Goal: Information Seeking & Learning: Check status

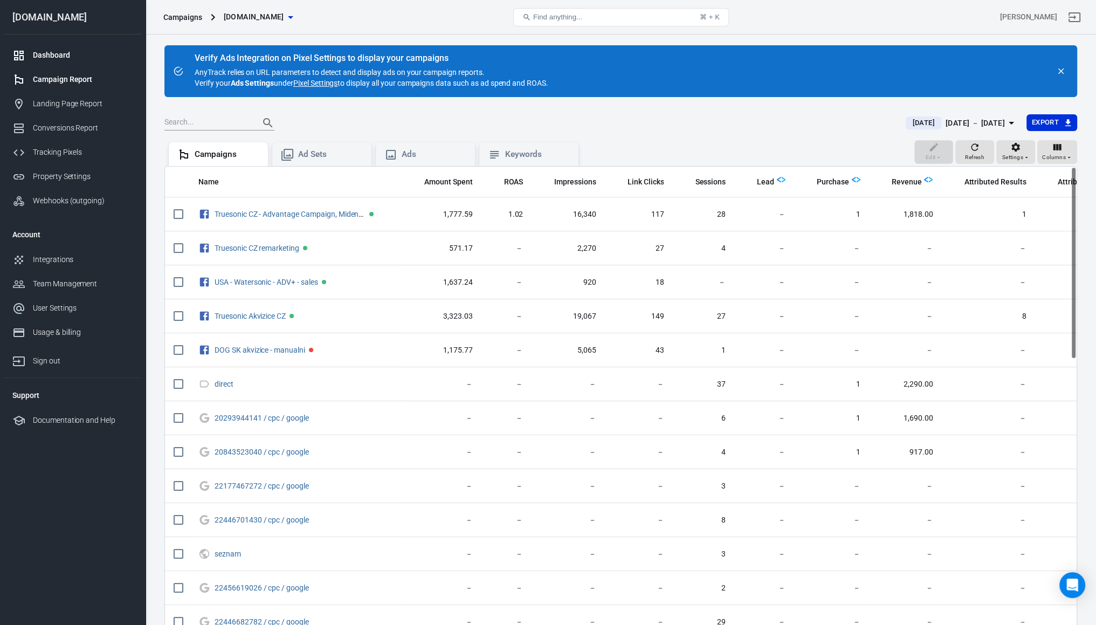
click at [48, 43] on link "Dashboard" at bounding box center [73, 55] width 138 height 24
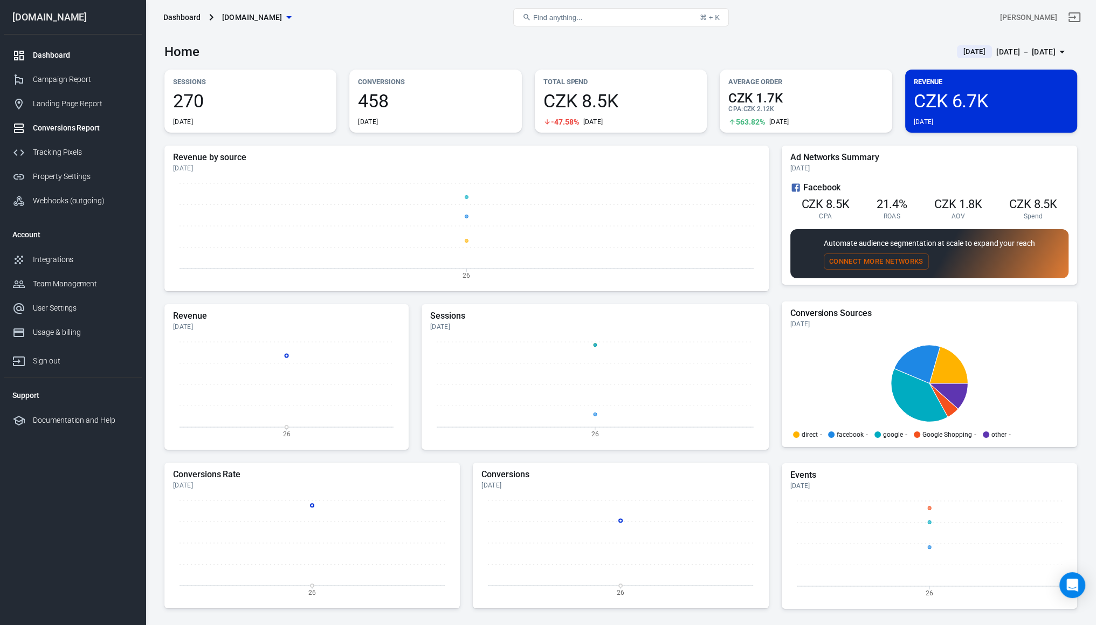
click at [53, 140] on link "Conversions Report" at bounding box center [73, 128] width 138 height 24
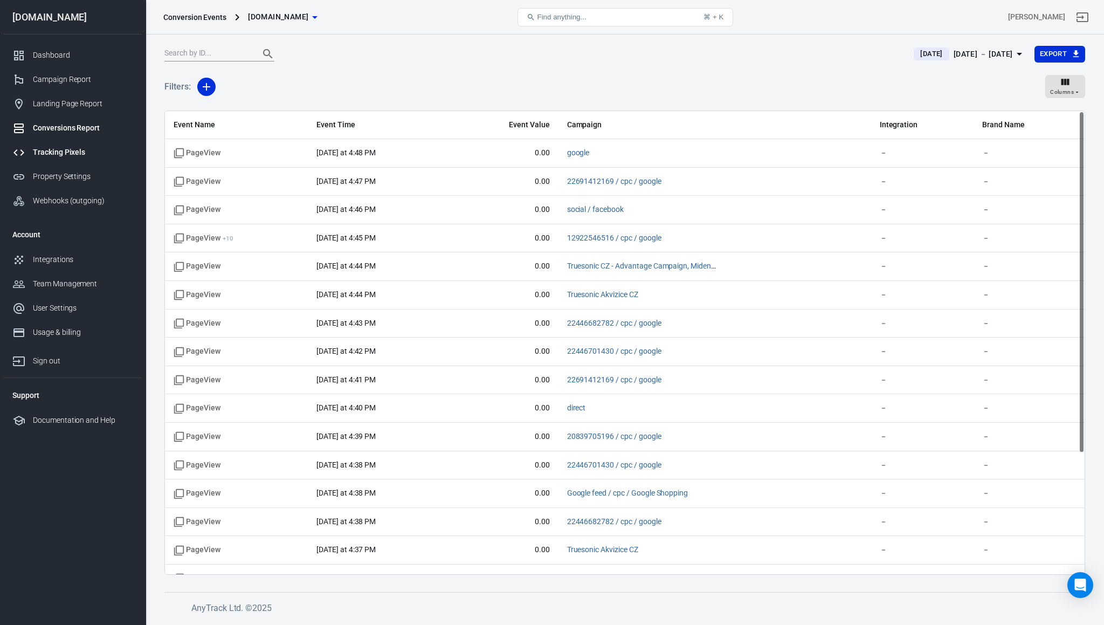
click at [57, 161] on link "Tracking Pixels" at bounding box center [73, 152] width 138 height 24
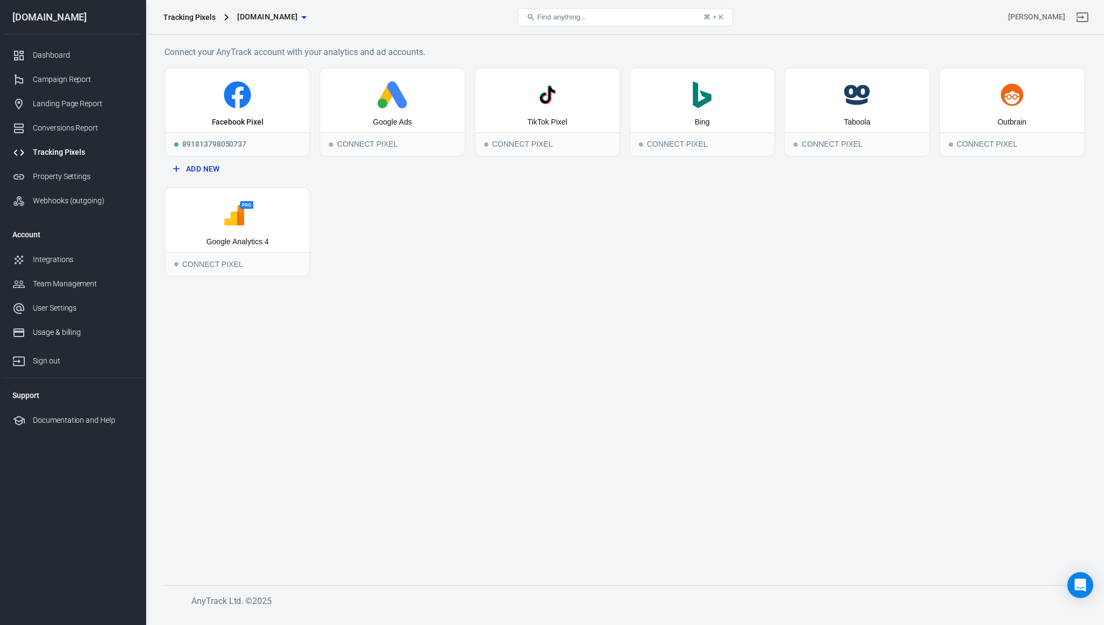
click at [55, 159] on link "Tracking Pixels" at bounding box center [73, 152] width 138 height 24
click at [63, 178] on div "Property Settings" at bounding box center [83, 176] width 100 height 11
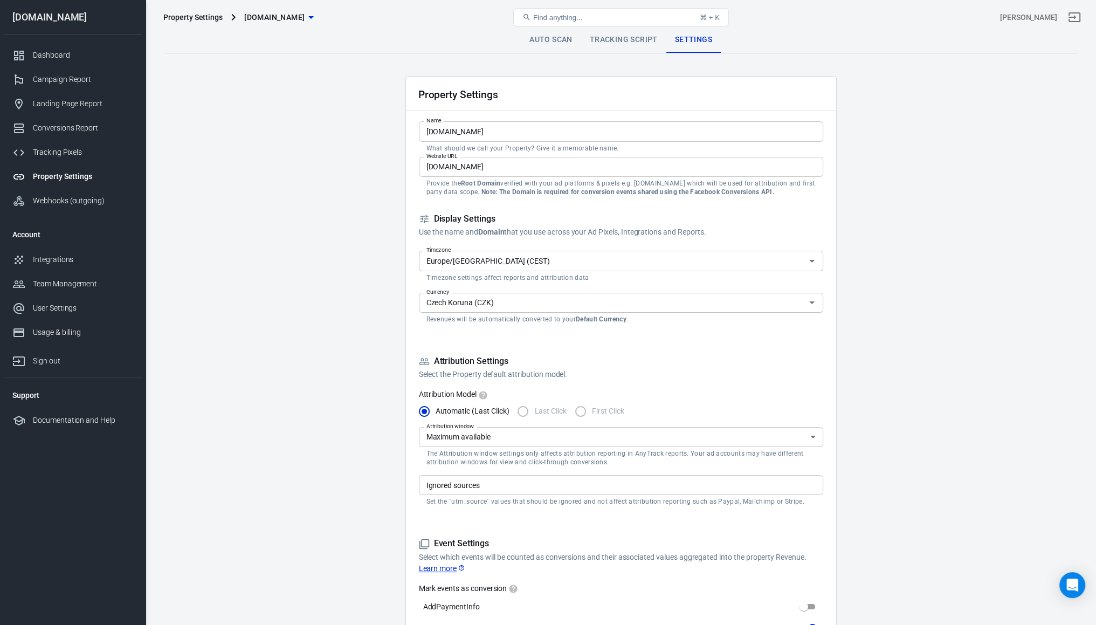
click at [635, 43] on link "Tracking Script" at bounding box center [623, 40] width 85 height 26
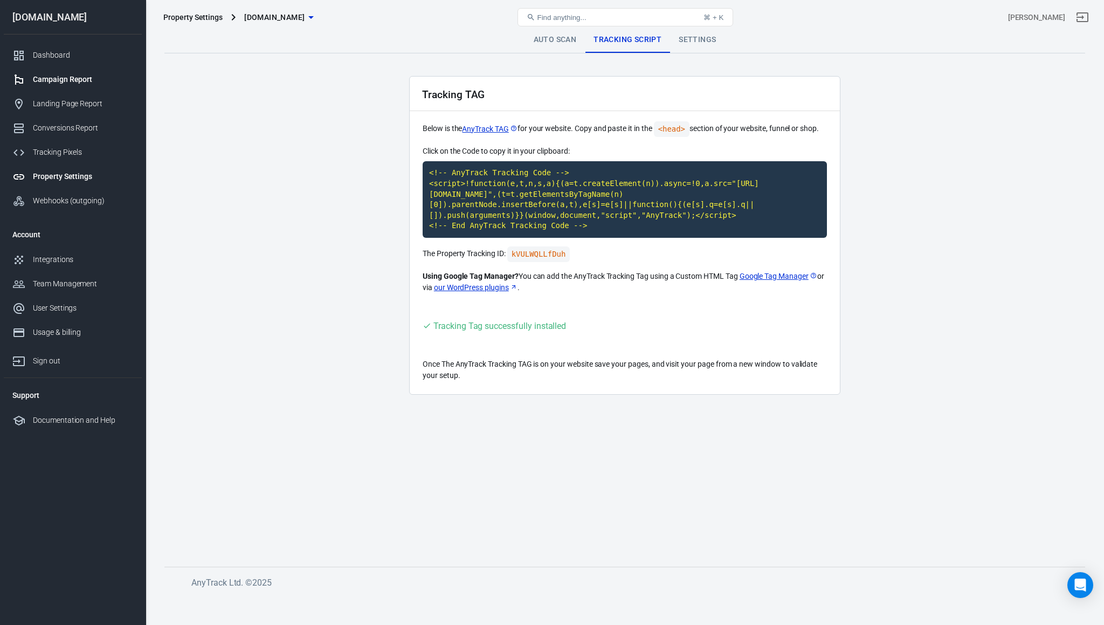
click at [69, 81] on div "Campaign Report" at bounding box center [83, 79] width 100 height 11
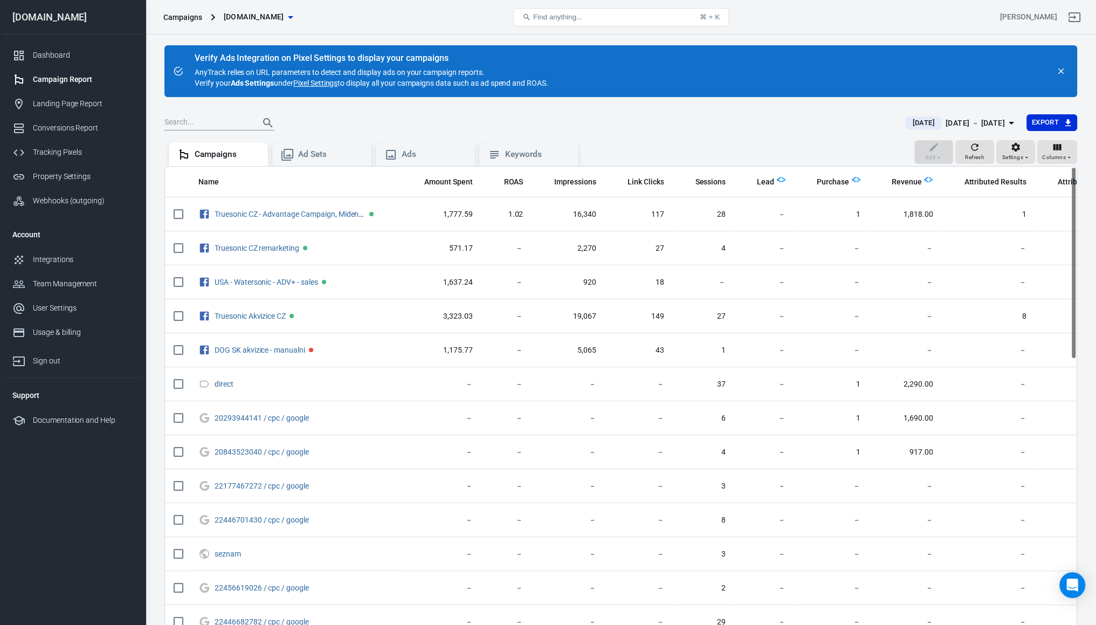
click at [59, 31] on div "[DOMAIN_NAME]" at bounding box center [73, 17] width 138 height 35
click at [49, 67] on link "Campaign Report" at bounding box center [73, 79] width 138 height 24
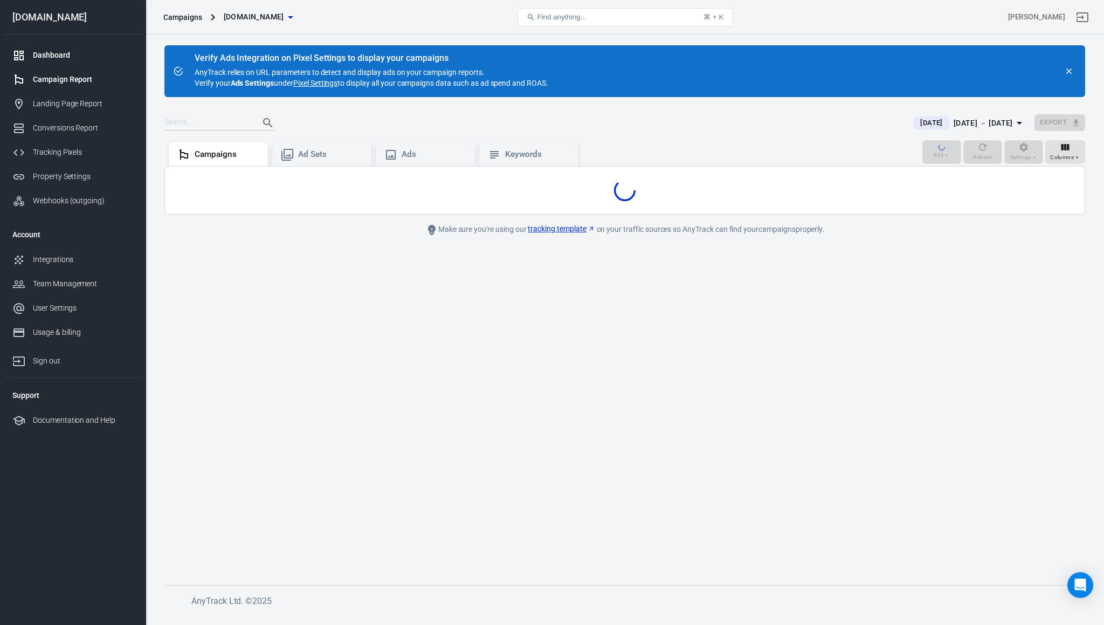
click at [46, 60] on div "Dashboard" at bounding box center [83, 55] width 100 height 11
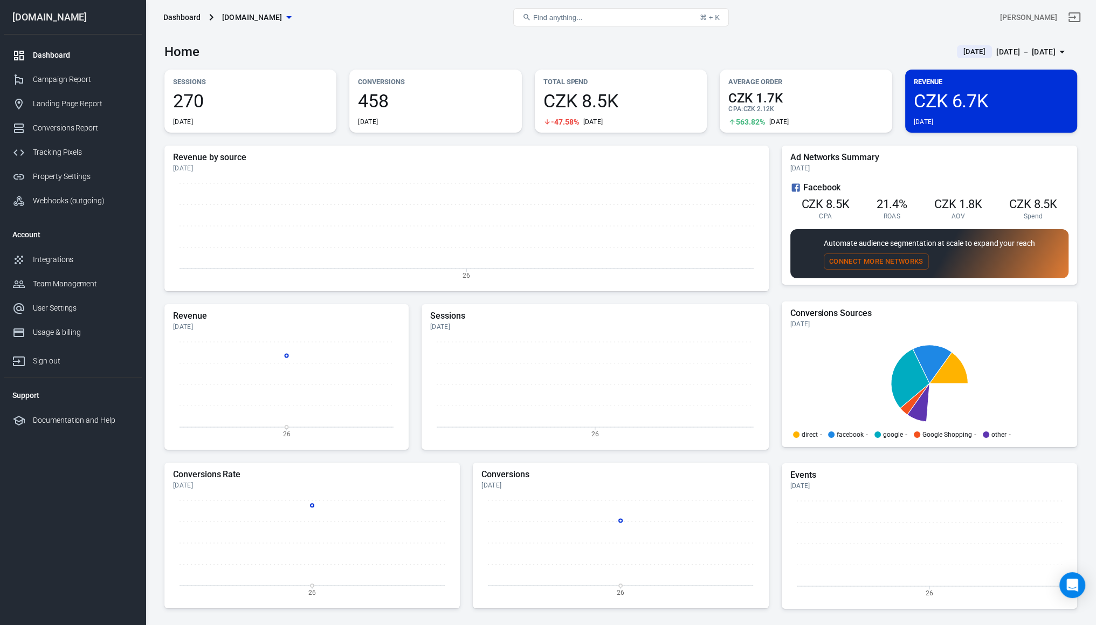
click at [253, 98] on span "270" at bounding box center [250, 101] width 155 height 18
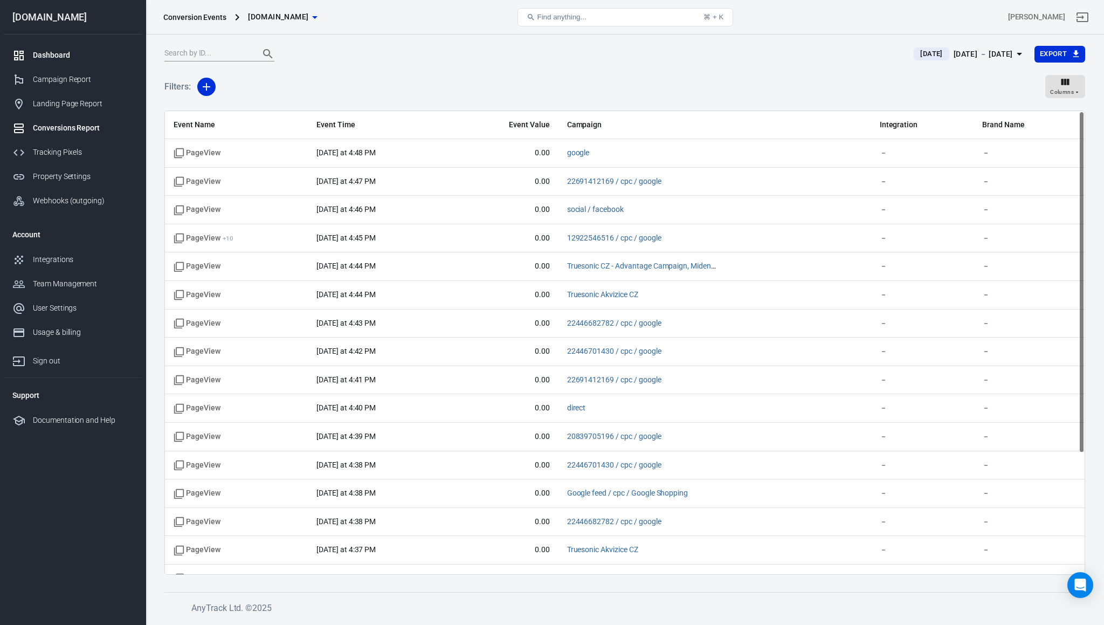
click at [49, 52] on div "Dashboard" at bounding box center [83, 55] width 100 height 11
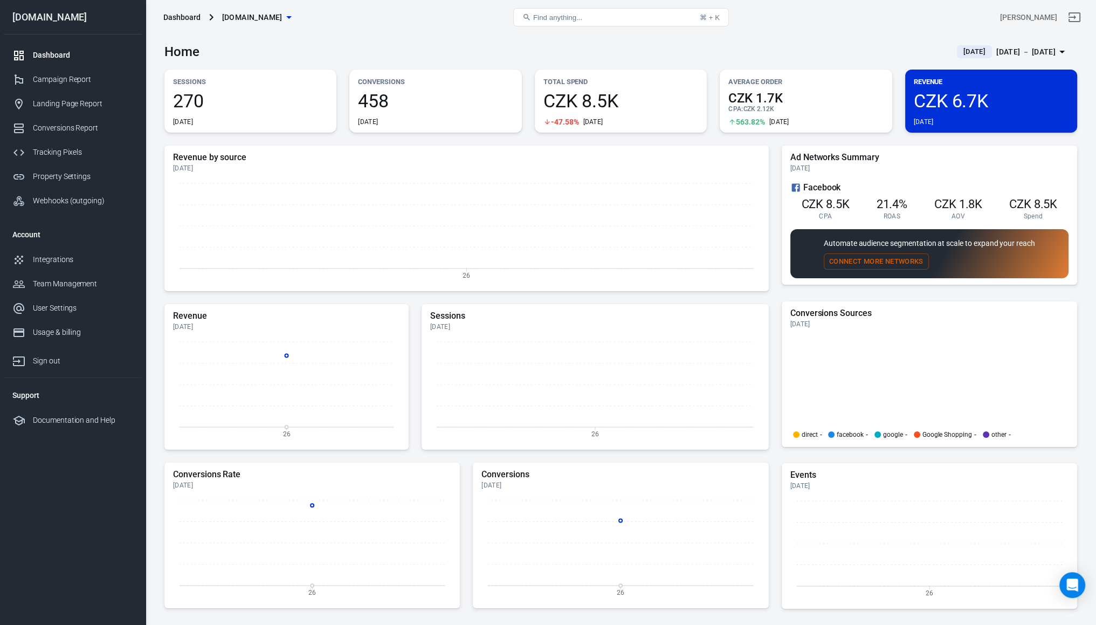
click at [410, 92] on span "458" at bounding box center [435, 101] width 155 height 18
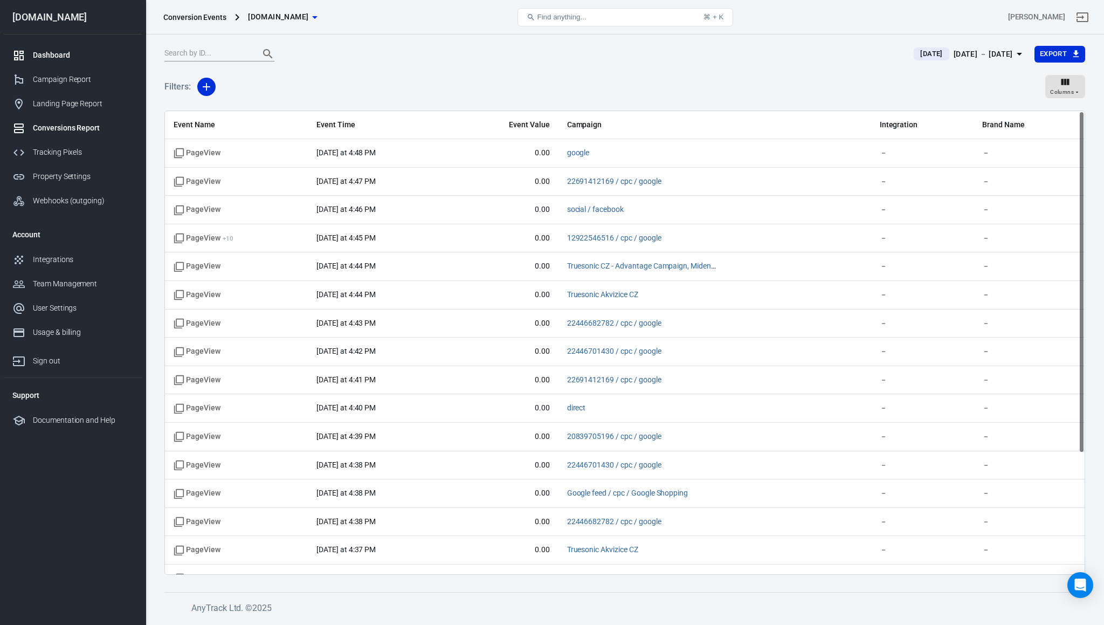
click at [83, 54] on div "Dashboard" at bounding box center [83, 55] width 100 height 11
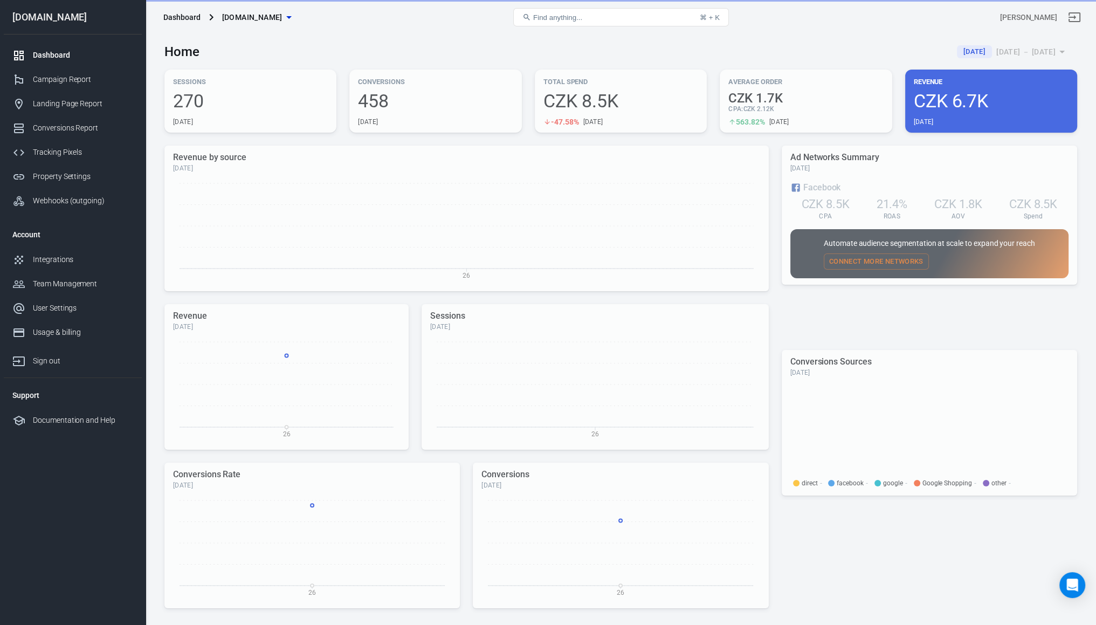
click at [599, 106] on div "Total Spend CZK 8.5K -47.58% [DATE]" at bounding box center [621, 101] width 172 height 63
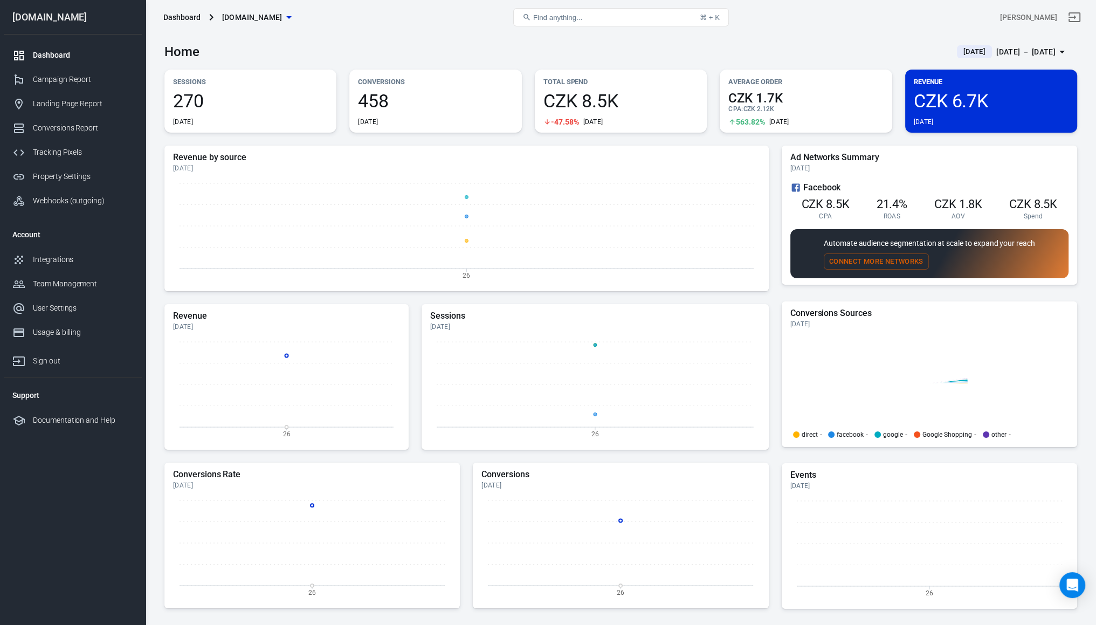
click at [607, 98] on span "CZK 8.5K" at bounding box center [620, 101] width 155 height 18
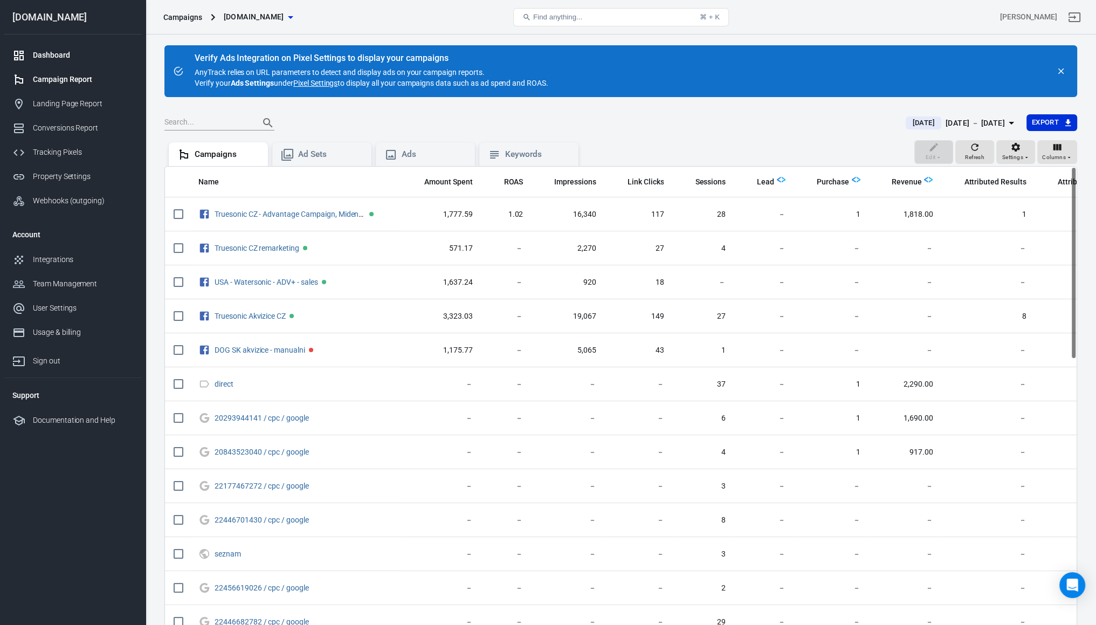
click at [52, 49] on link "Dashboard" at bounding box center [73, 55] width 138 height 24
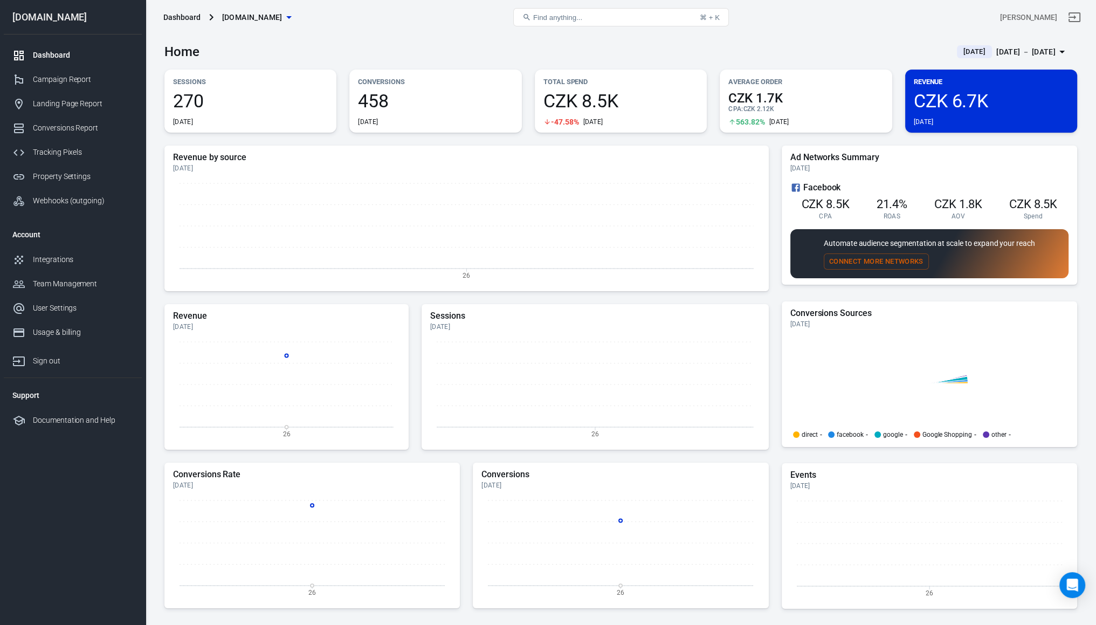
click at [1018, 92] on span "CZK 6.7K" at bounding box center [991, 101] width 155 height 18
